Goal: Task Accomplishment & Management: Complete application form

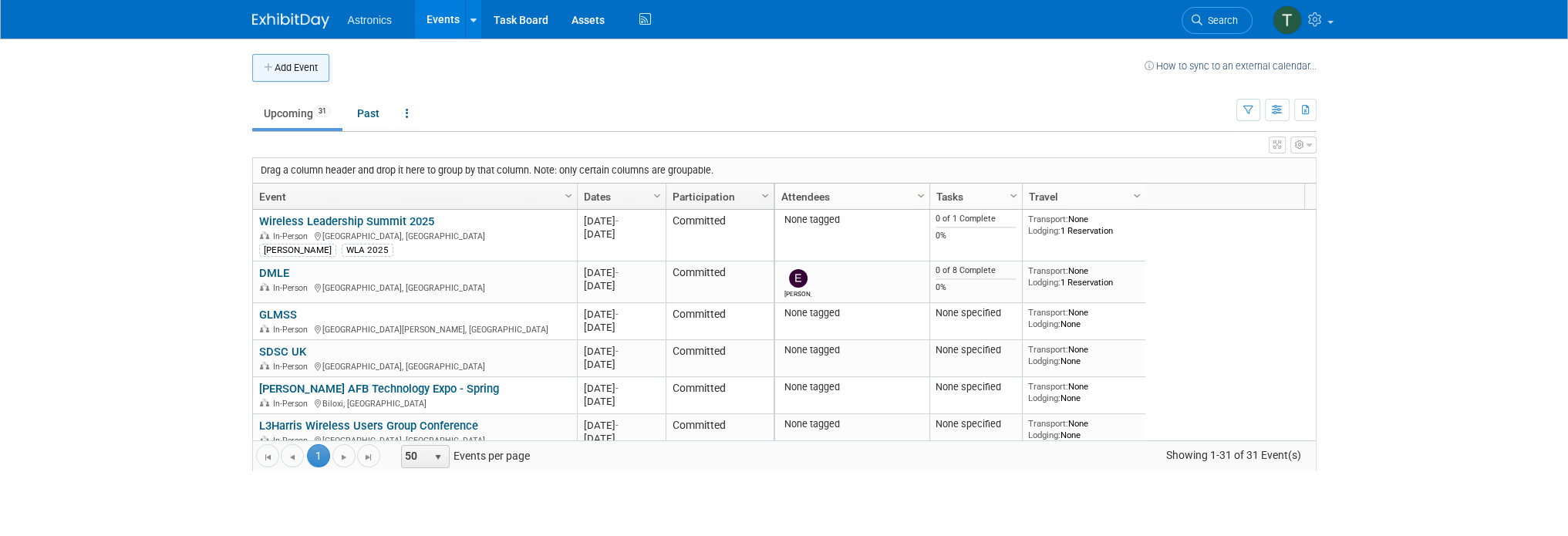
click at [297, 64] on button "Add Event" at bounding box center [290, 68] width 77 height 28
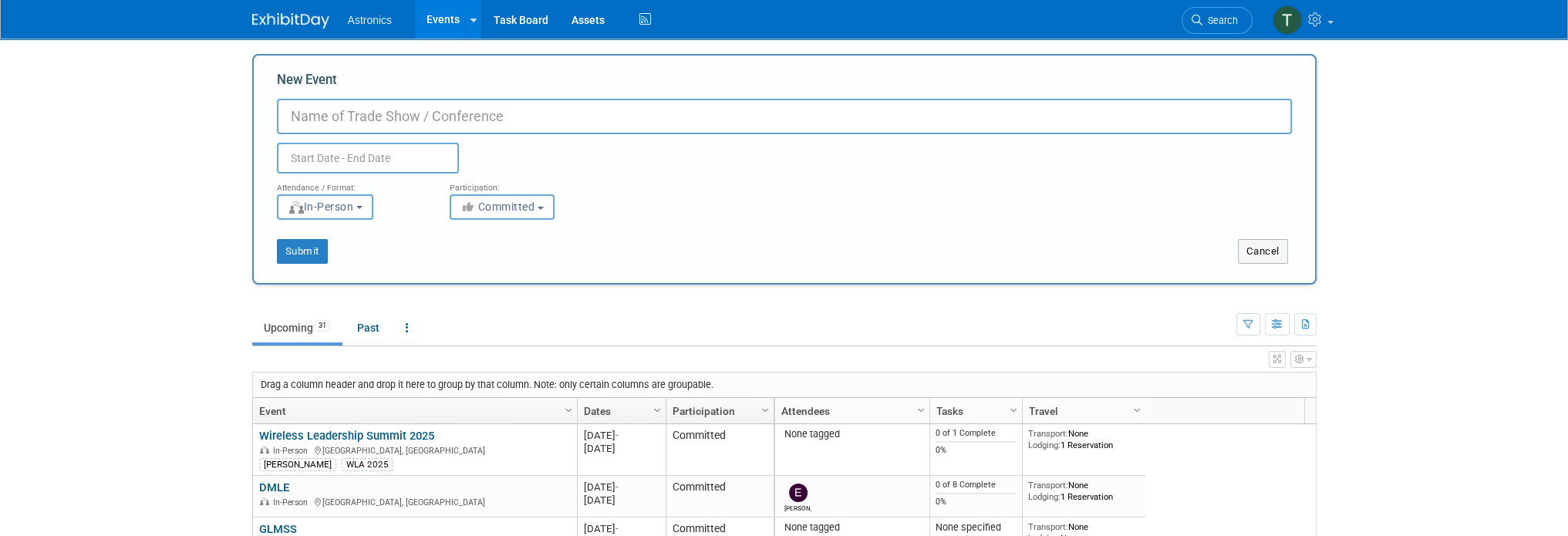
click at [343, 119] on input "New Event" at bounding box center [784, 117] width 1015 height 36
type input "CMA 2025"
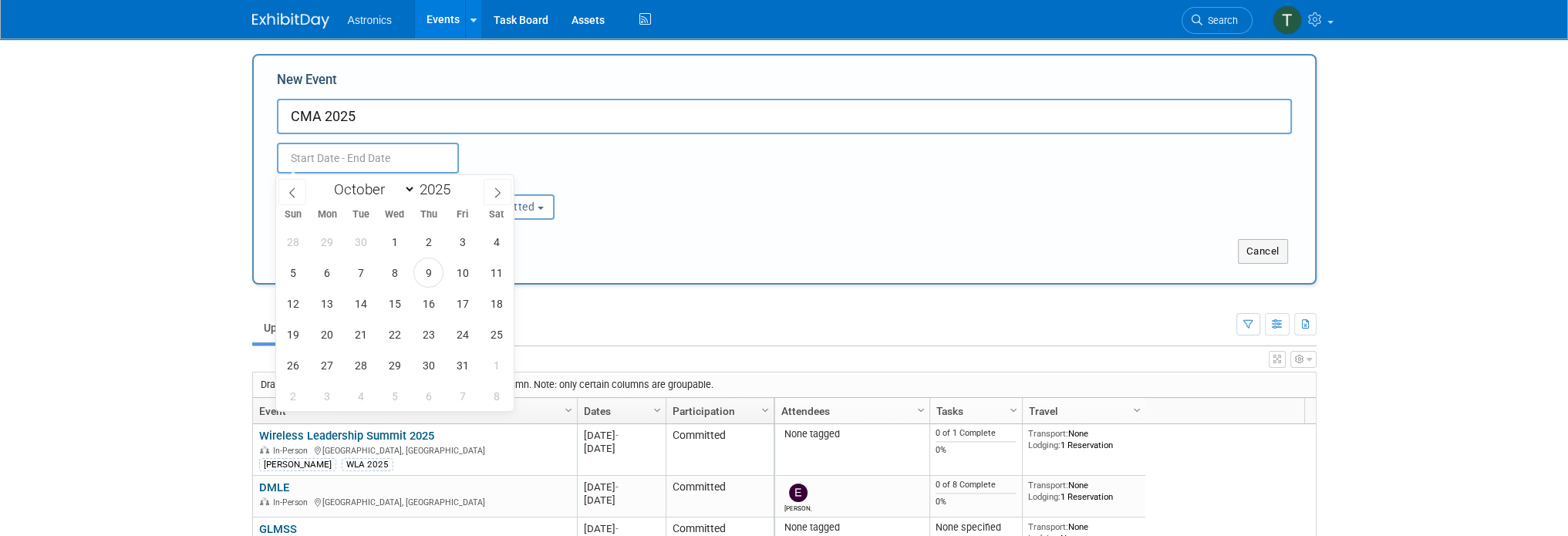
click at [328, 156] on input "text" at bounding box center [367, 158] width 182 height 31
click at [503, 194] on span at bounding box center [497, 191] width 28 height 26
select select "10"
click at [355, 271] on span "4" at bounding box center [360, 272] width 30 height 30
click at [377, 270] on div "26 27 28 29 30 31 1 2 3 4 5 6 7 8 9 10 11 12 13 14 15 16 17 18 19 20 21 22 23 2…" at bounding box center [394, 318] width 238 height 185
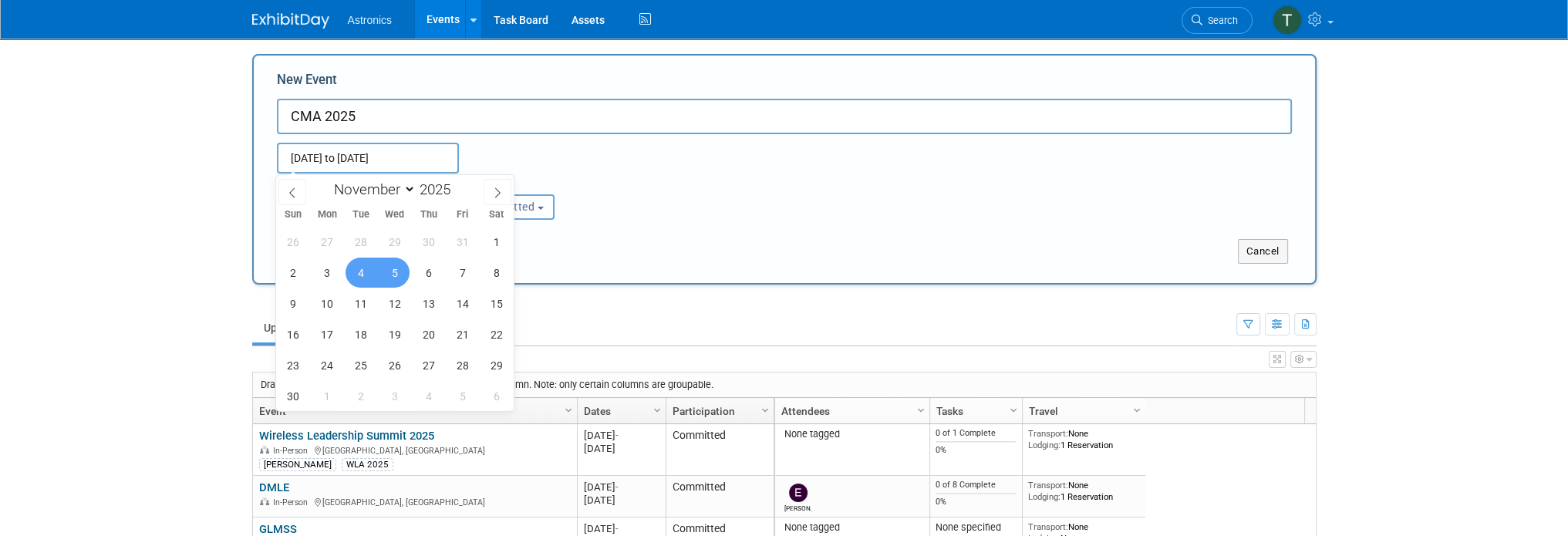
click at [384, 272] on span "5" at bounding box center [394, 272] width 30 height 30
type input "[DATE] to [DATE]"
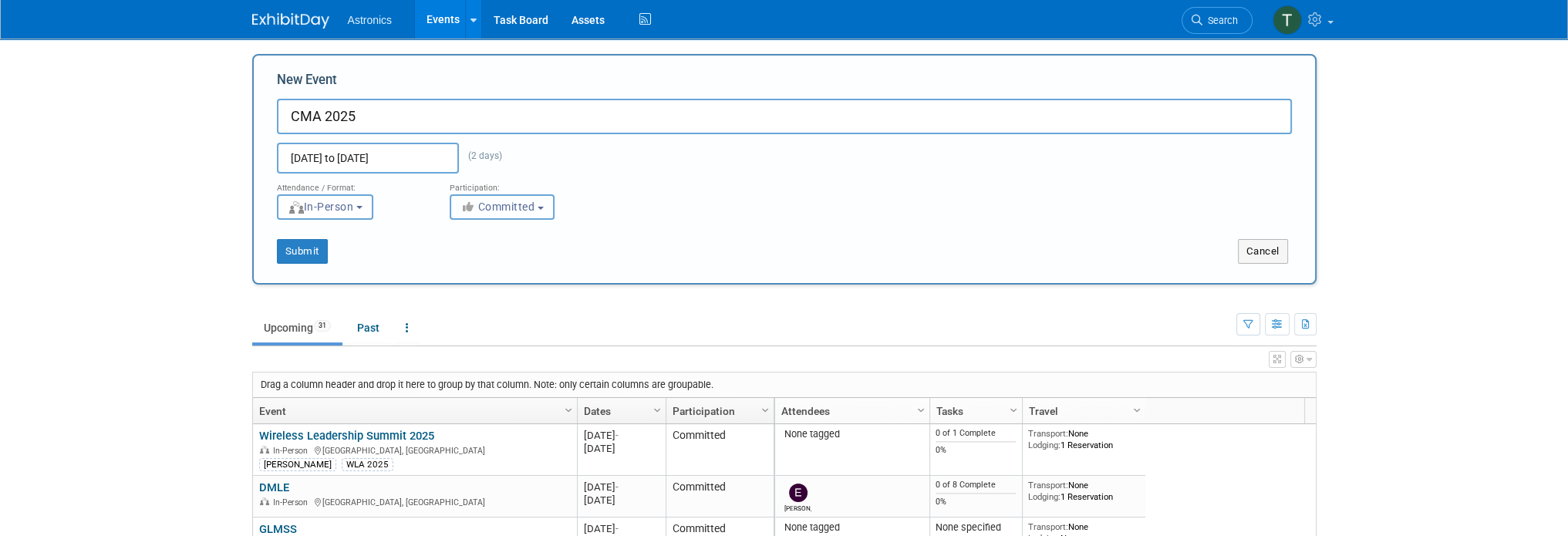
click at [499, 201] on span "Committed" at bounding box center [497, 207] width 75 height 13
click at [403, 221] on div "Submit Cancel" at bounding box center [784, 241] width 1038 height 44
click at [367, 203] on button "In-Person" at bounding box center [324, 207] width 96 height 25
click at [423, 202] on div "<img src="https://www.exhibitday.com/Images/Format-InPerson.png" style="width: …" at bounding box center [351, 207] width 150 height 25
click at [317, 243] on button "Submit" at bounding box center [302, 251] width 50 height 24
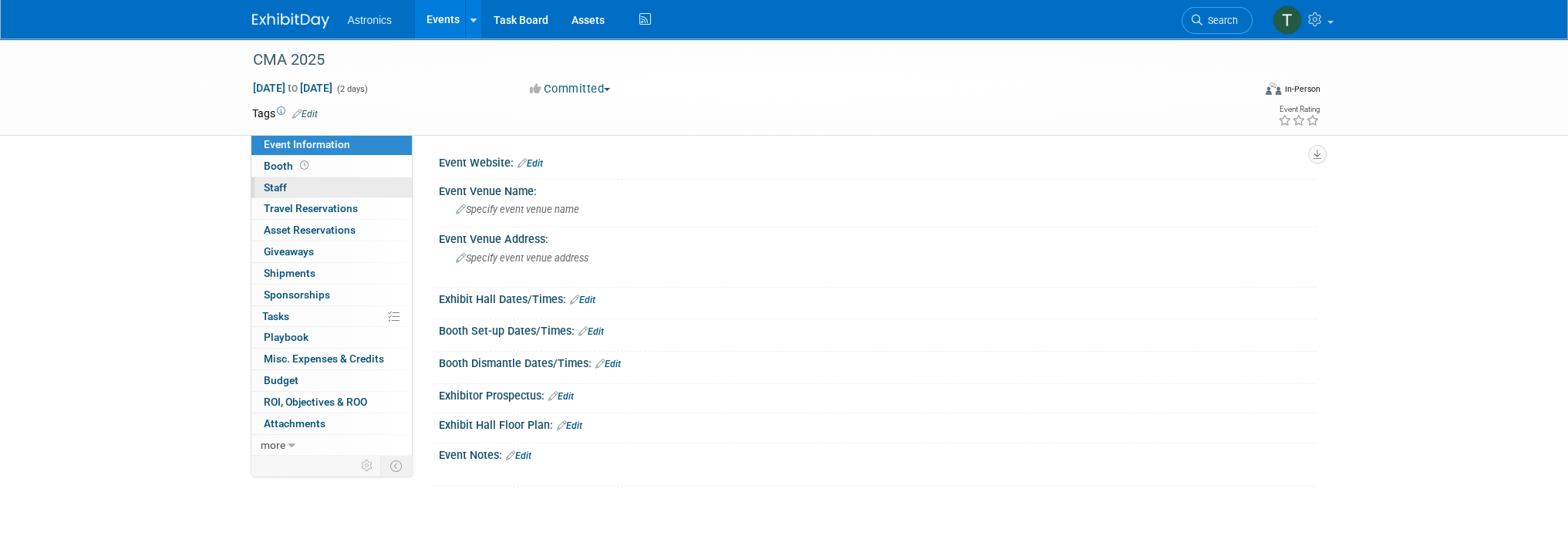
click at [268, 190] on span "Staff 0" at bounding box center [276, 187] width 23 height 13
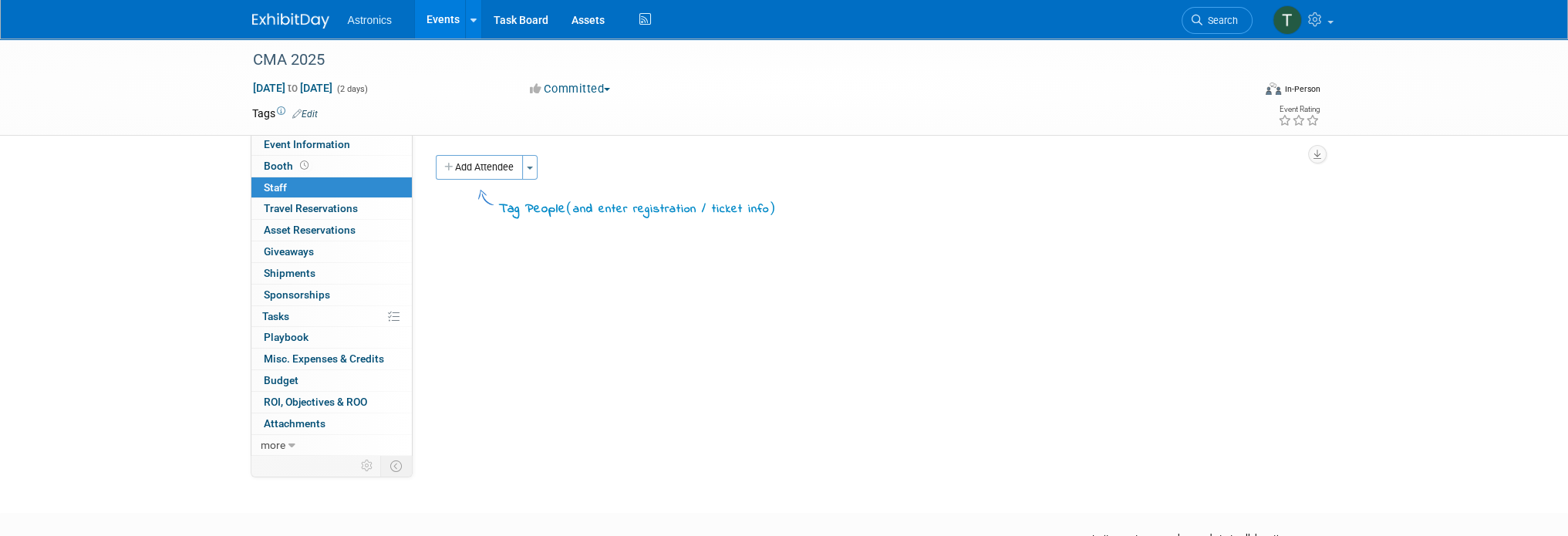
click at [489, 171] on button "Add Attendee" at bounding box center [480, 167] width 87 height 24
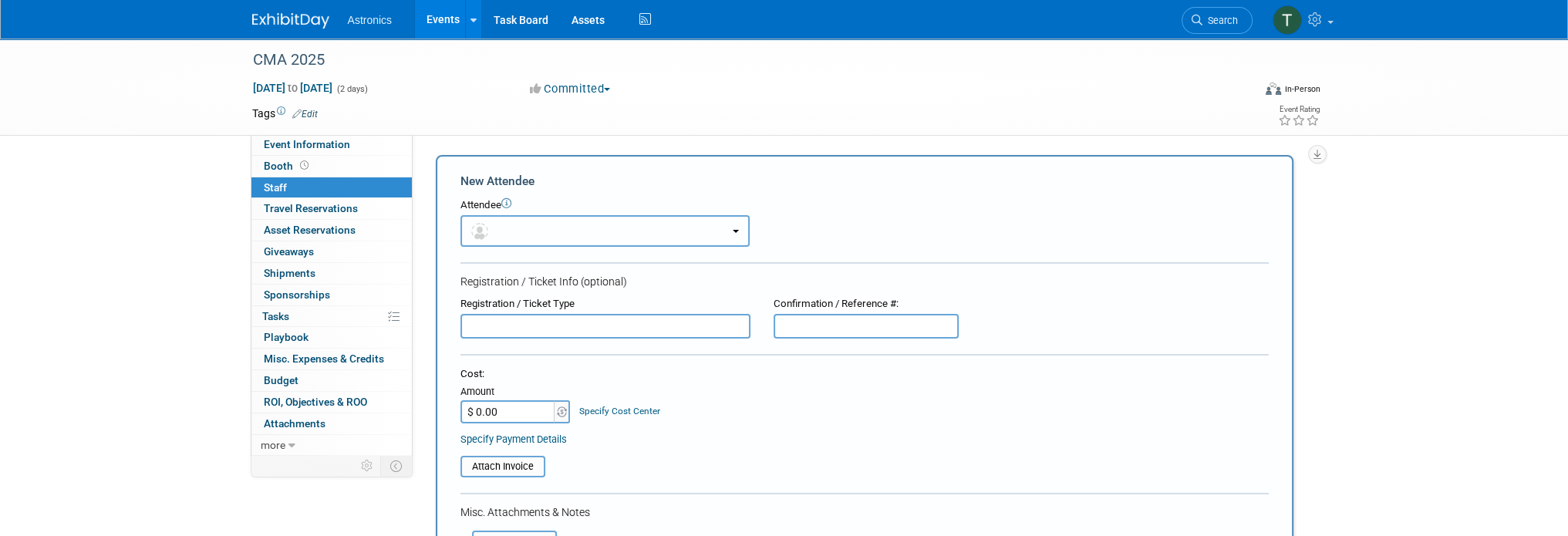
click at [511, 240] on button "button" at bounding box center [605, 231] width 289 height 32
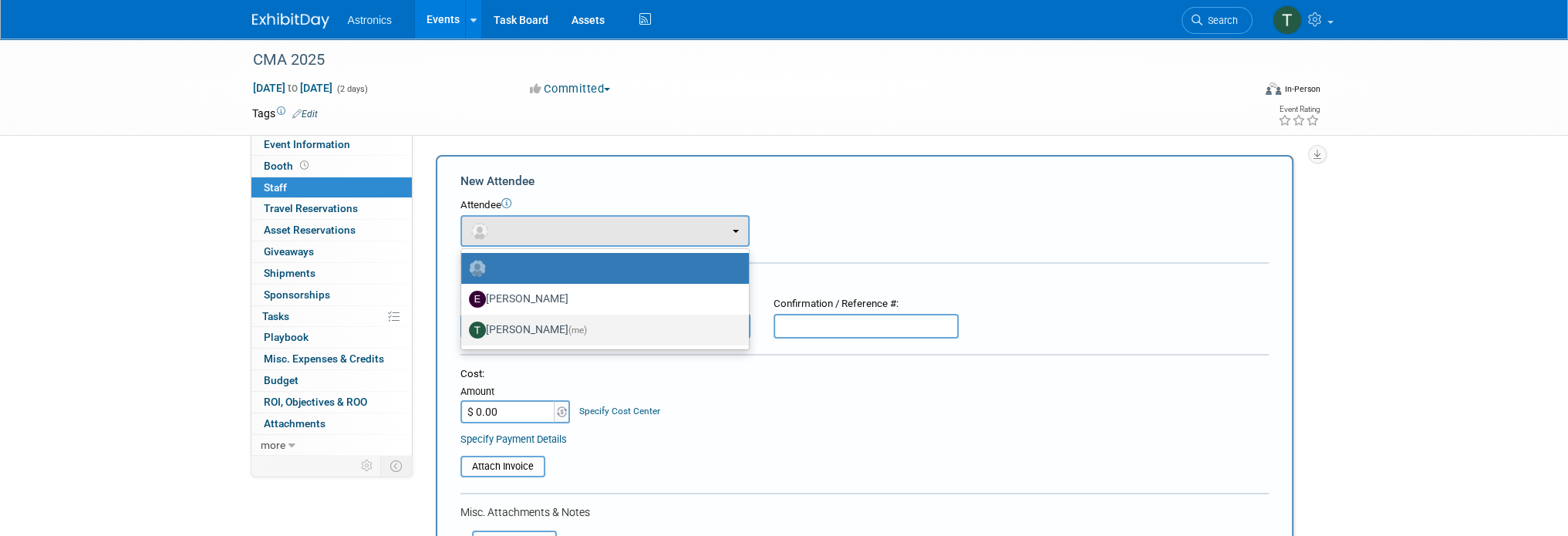
click at [533, 328] on label "[PERSON_NAME] (me)" at bounding box center [601, 329] width 264 height 24
click at [463, 328] on input "[PERSON_NAME] (me)" at bounding box center [458, 328] width 10 height 10
select select "fb2559ec-0937-47cd-938e-4a6655313ae7"
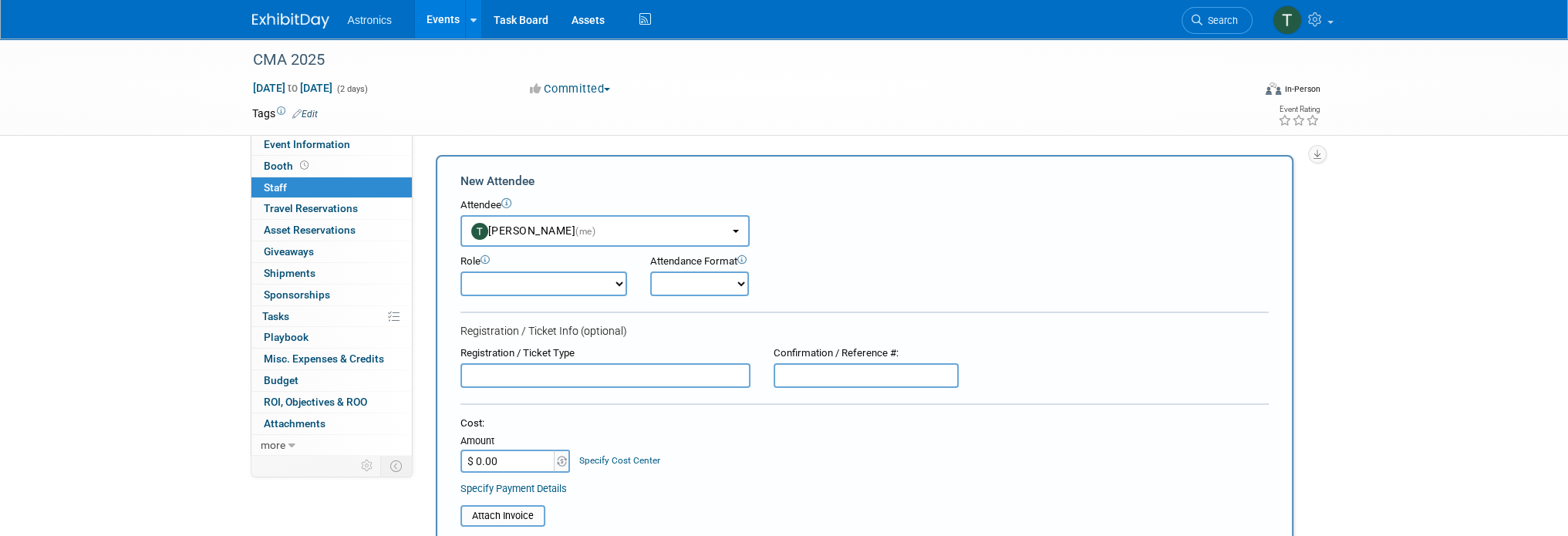
click at [564, 286] on select "Demonstrator Host Planner Presenter Sales Representative Set-up/Dismantle Crew …" at bounding box center [544, 284] width 167 height 24
select select "7"
click at [460, 272] on select "Demonstrator Host Planner Presenter Sales Representative Set-up/Dismantle Crew …" at bounding box center [544, 284] width 167 height 24
click at [681, 290] on select "Onsite Remote" at bounding box center [700, 284] width 99 height 24
select select "1"
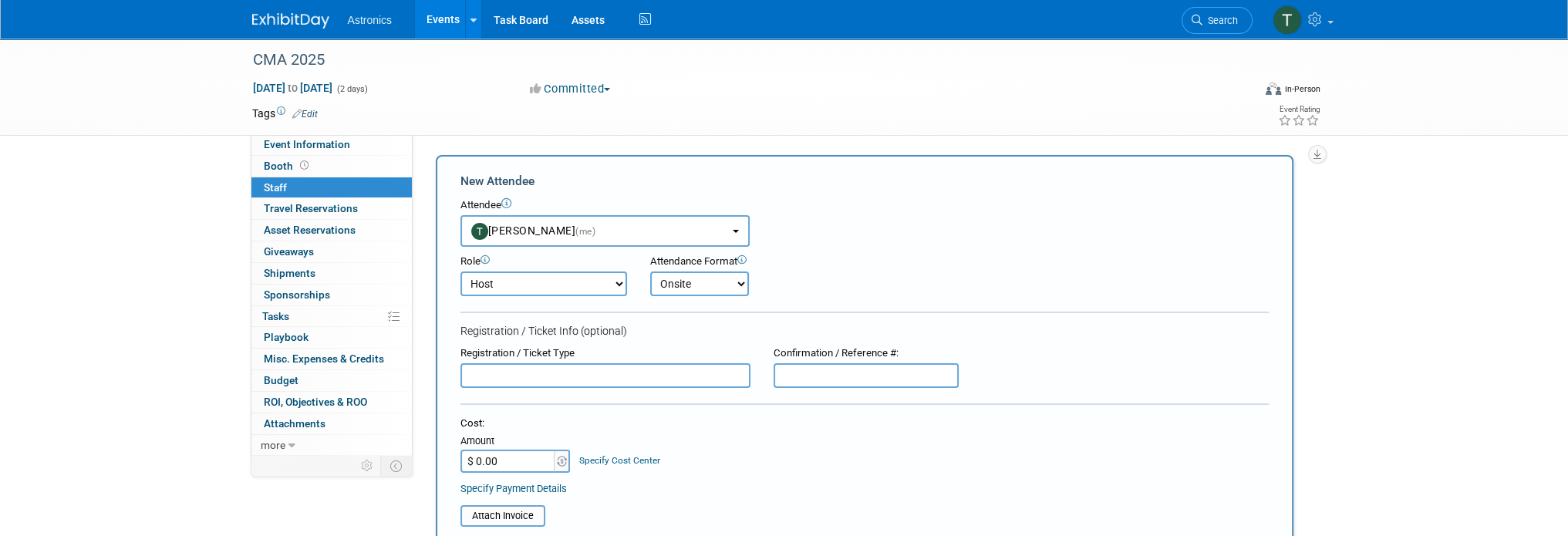
click at [651, 272] on select "Onsite Remote" at bounding box center [700, 284] width 99 height 24
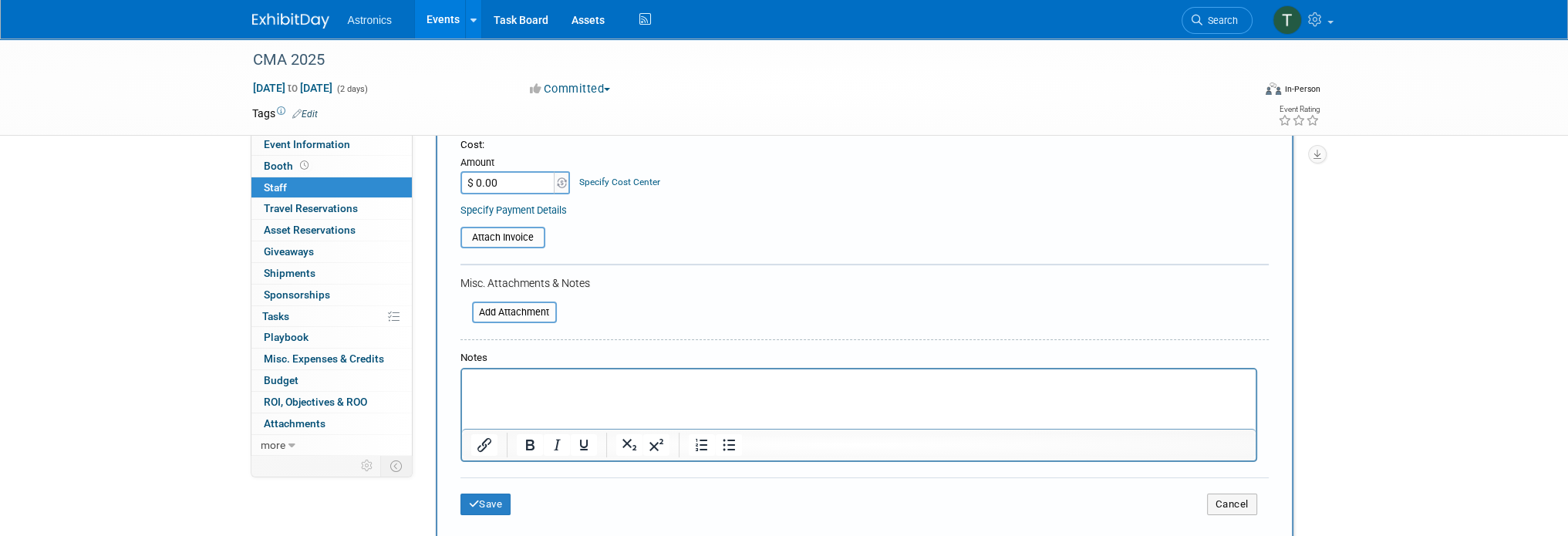
scroll to position [463, 0]
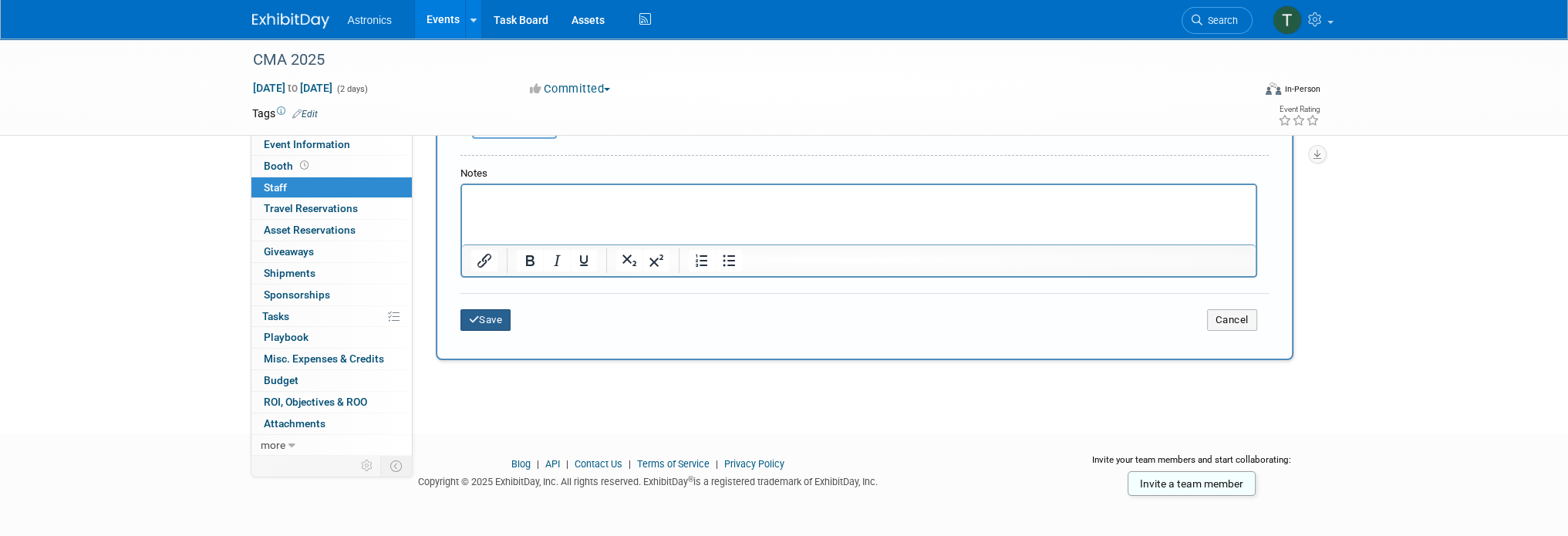
click at [497, 320] on button "Save" at bounding box center [485, 320] width 50 height 21
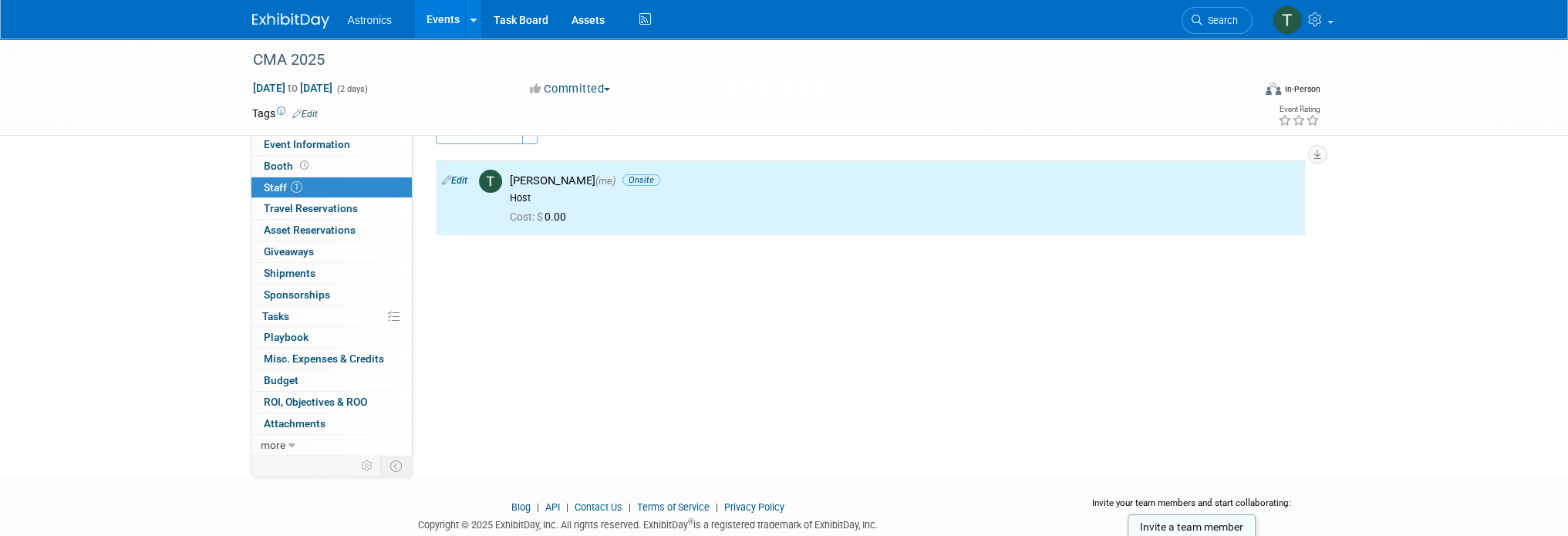
scroll to position [0, 0]
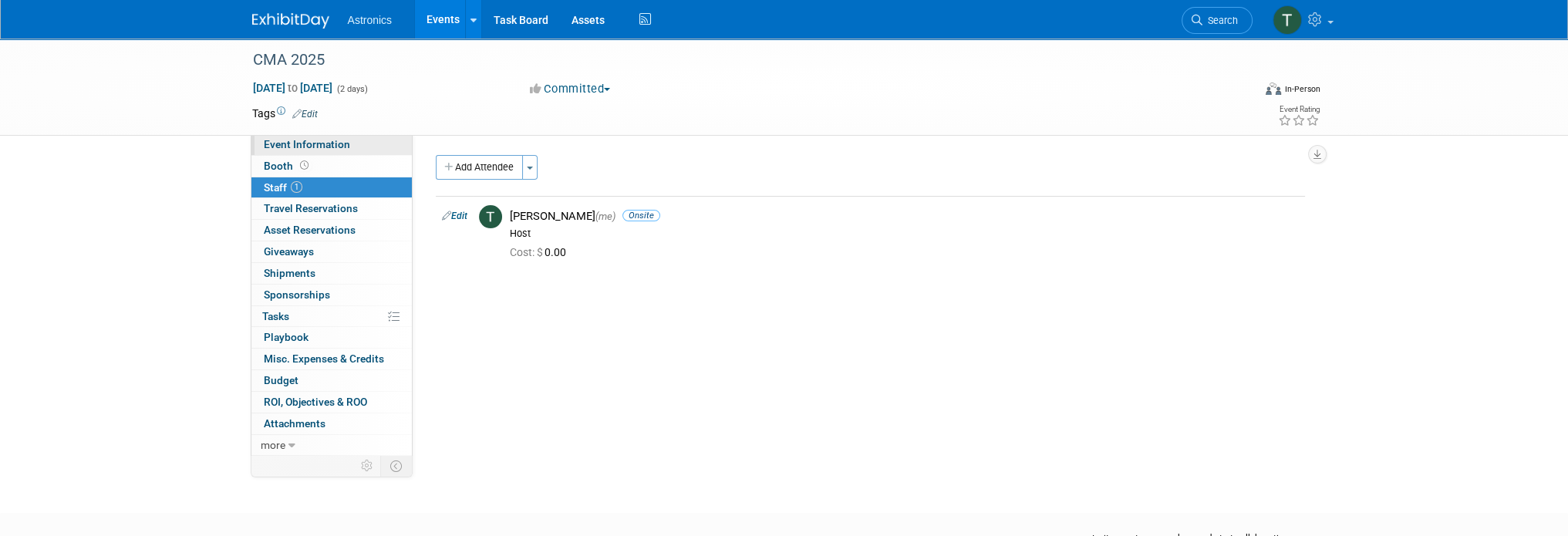
click at [300, 149] on span "Event Information" at bounding box center [307, 144] width 86 height 13
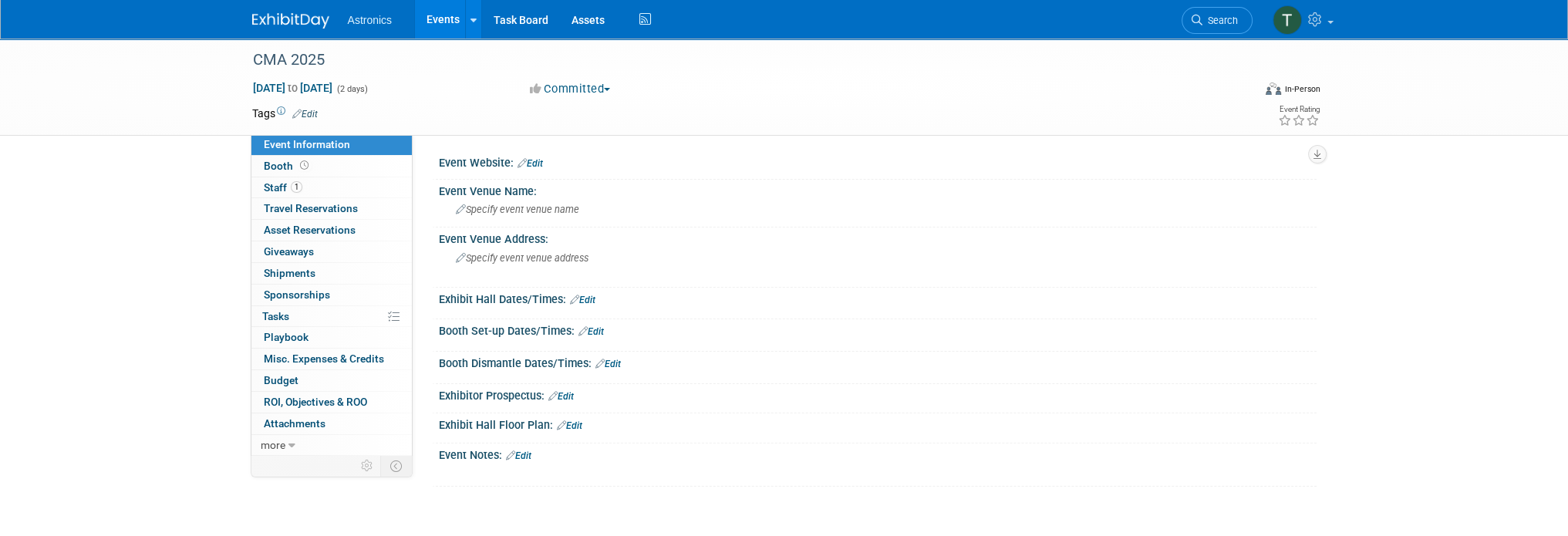
click at [533, 162] on link "Edit" at bounding box center [530, 163] width 25 height 11
